Goal: Task Accomplishment & Management: Manage account settings

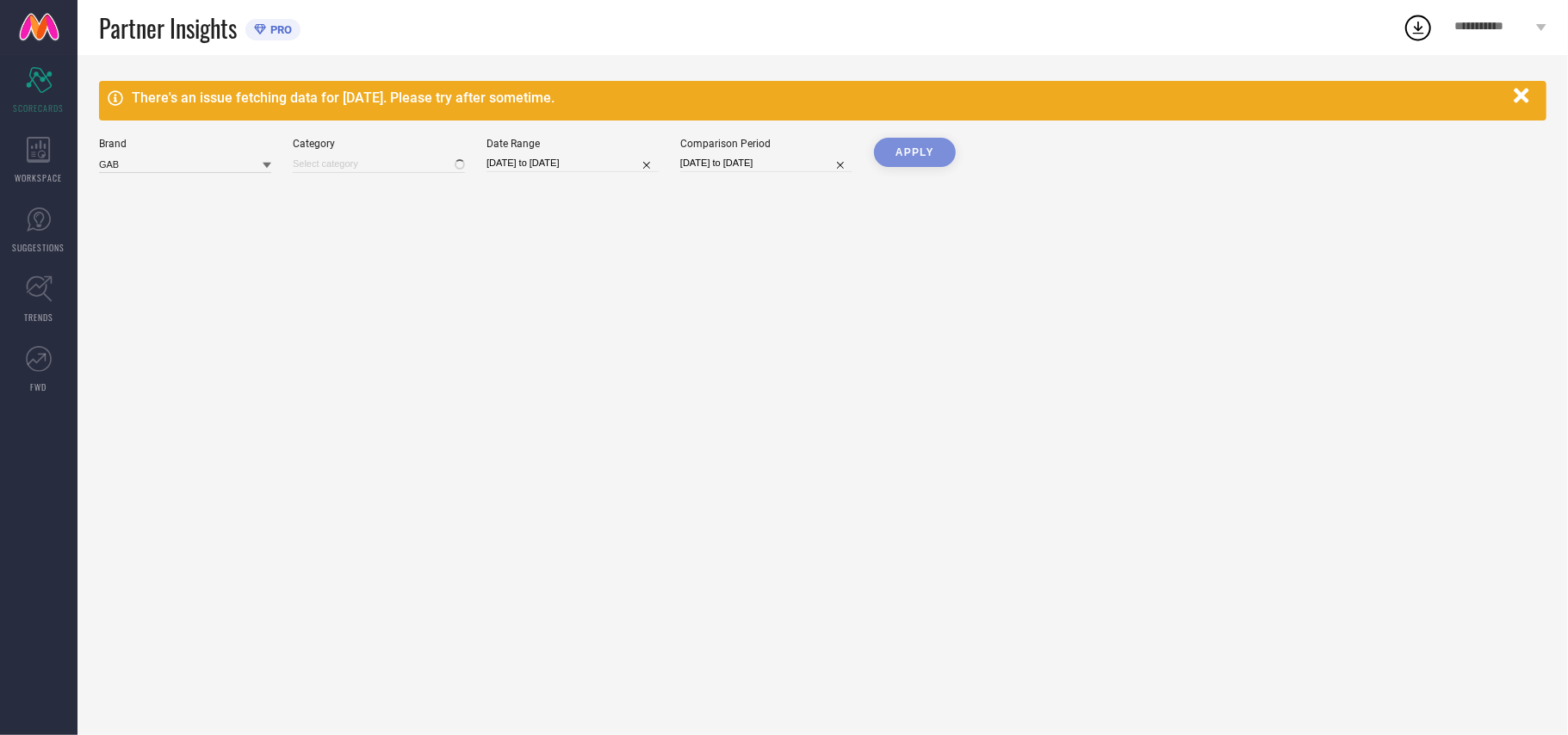
type input "All"
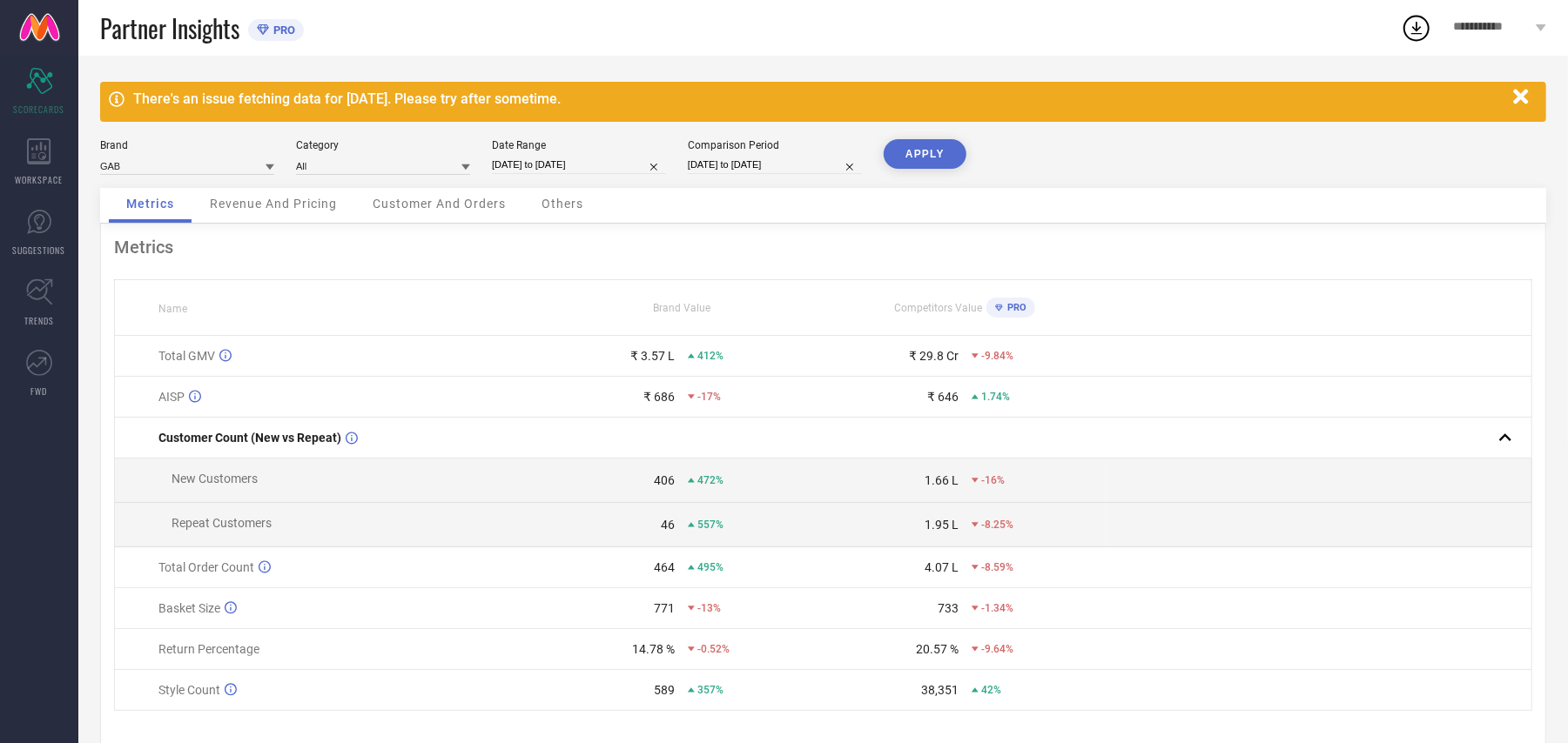
click at [1526, 98] on icon "button" at bounding box center [1521, 97] width 22 height 22
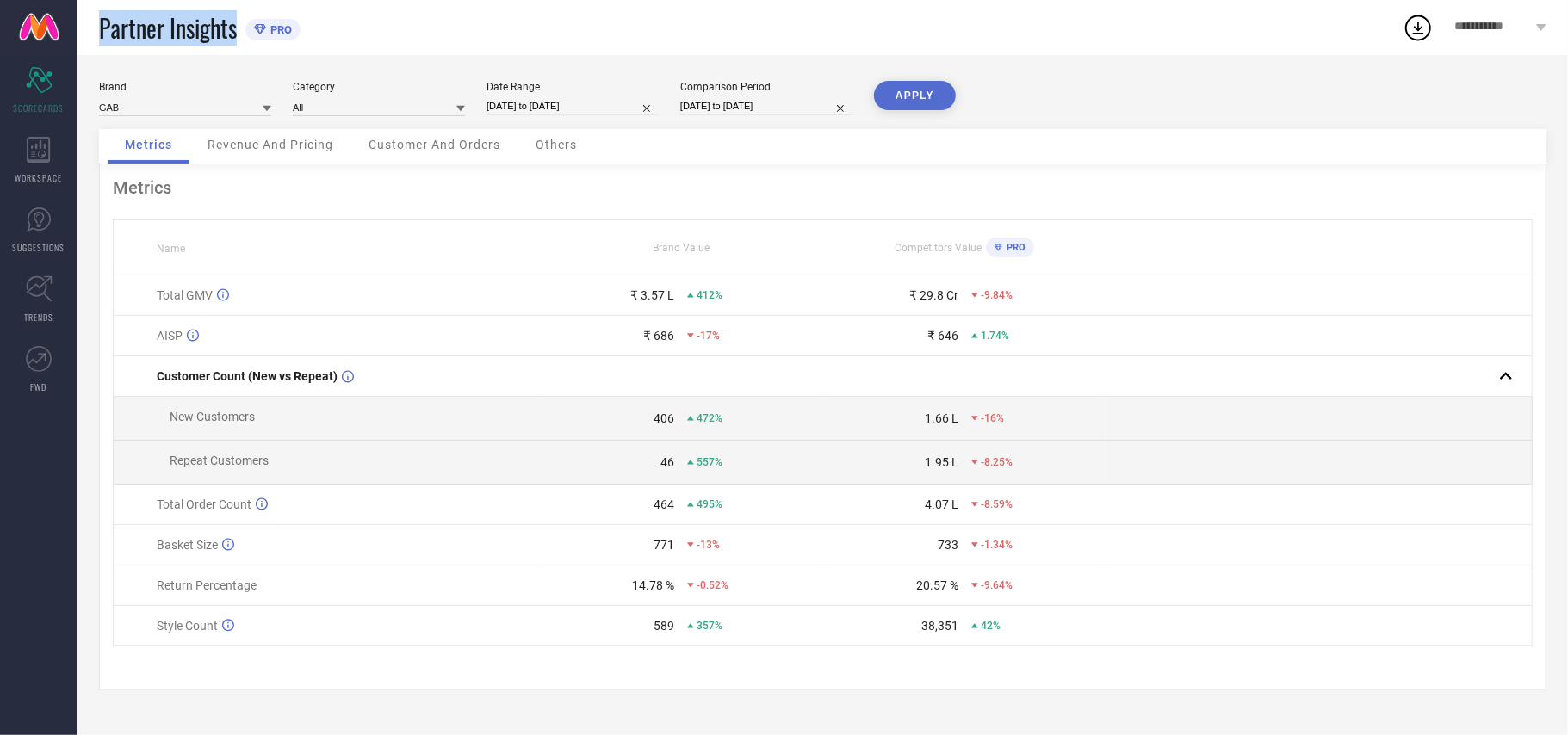
drag, startPoint x: 104, startPoint y: 26, endPoint x: 237, endPoint y: 28, distance: 133.0
click at [236, 28] on span "Partner Insights" at bounding box center [167, 28] width 138 height 35
copy span "Partner Insights"
click at [1502, 29] on span "**********" at bounding box center [1493, 27] width 77 height 14
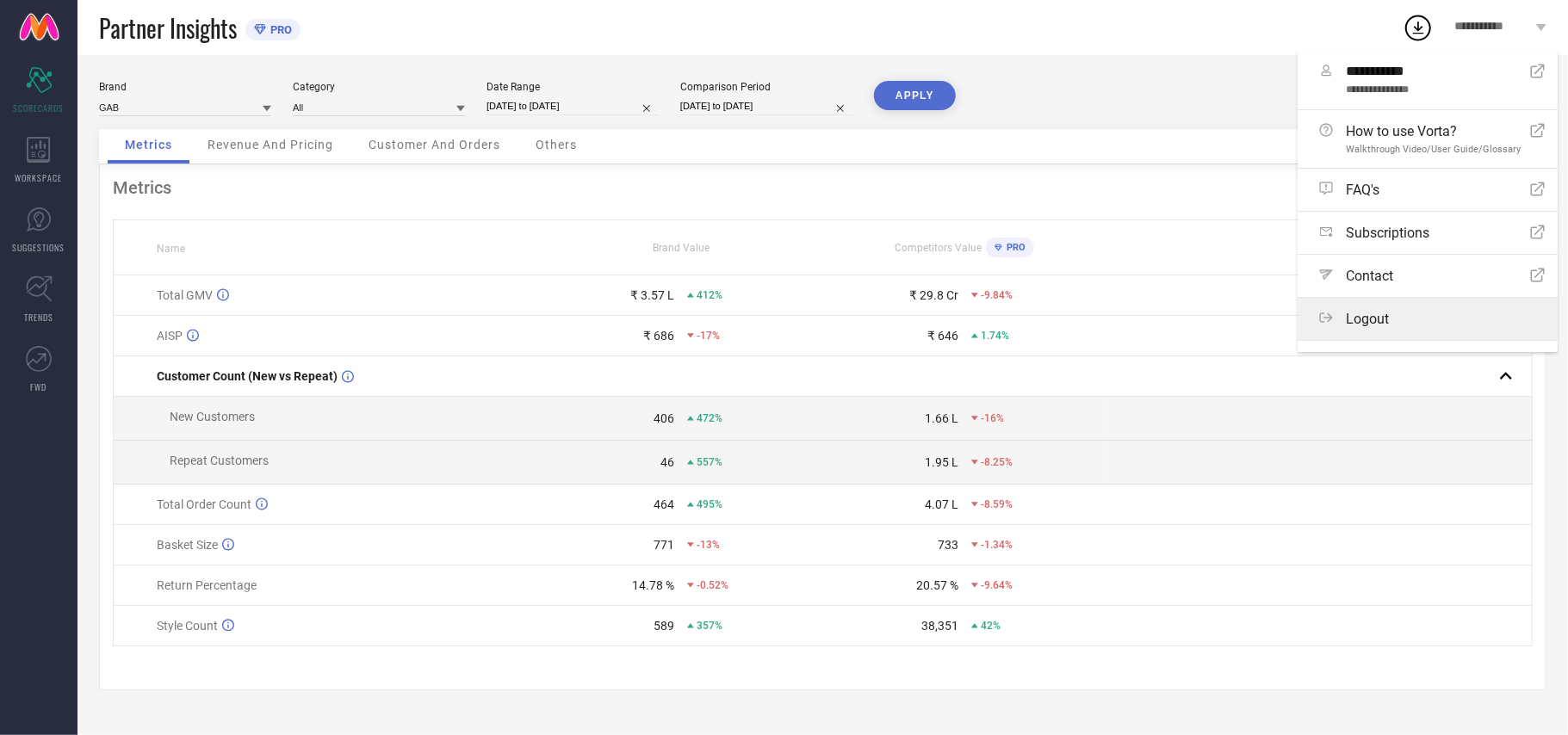
click at [1381, 328] on span "Logout" at bounding box center [1367, 318] width 43 height 16
click at [0, 0] on button "Logout" at bounding box center [0, 0] width 0 height 0
